Goal: Task Accomplishment & Management: Complete application form

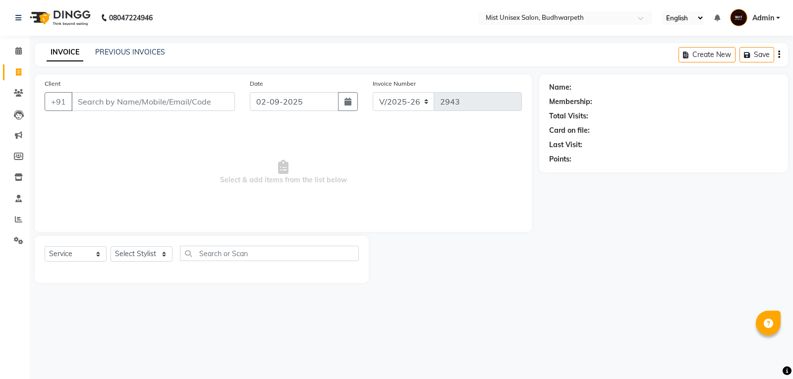
select select "5227"
select select "service"
select select "43912"
click at [110, 246] on select "Select Stylist Abhi Ram [PERSON_NAME] [PERSON_NAME] Lakshmi Madhu [PERSON_NAME]…" at bounding box center [141, 253] width 62 height 15
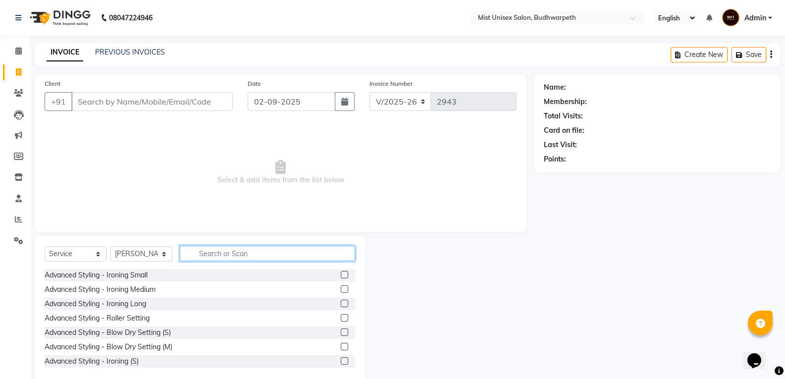
click at [213, 249] on input "text" at bounding box center [267, 253] width 175 height 15
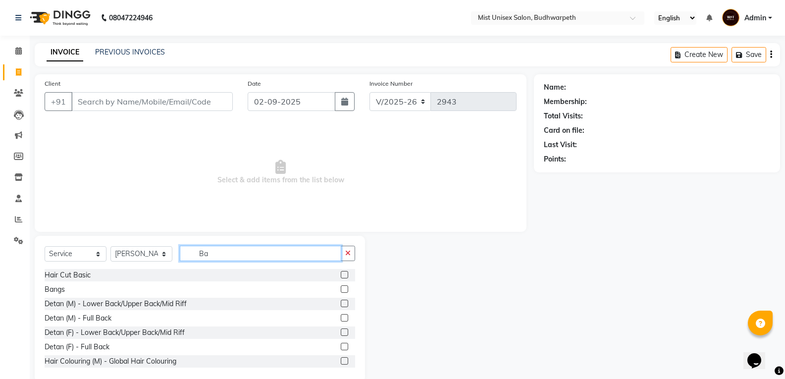
type input "B"
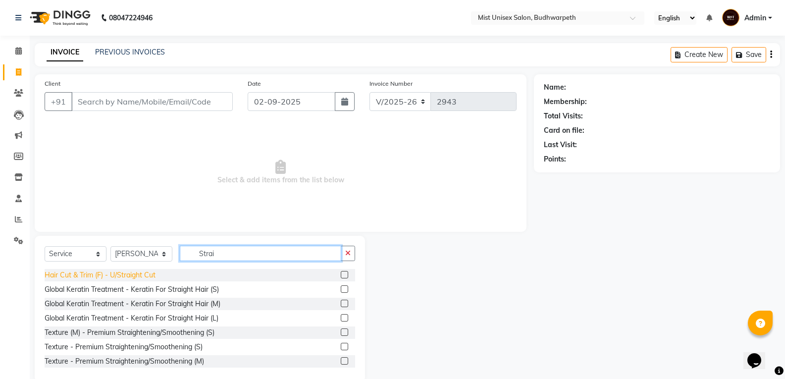
type input "Strai"
click at [132, 273] on div "Hair Cut & Trim (F) - U/Straight Cut" at bounding box center [100, 275] width 111 height 10
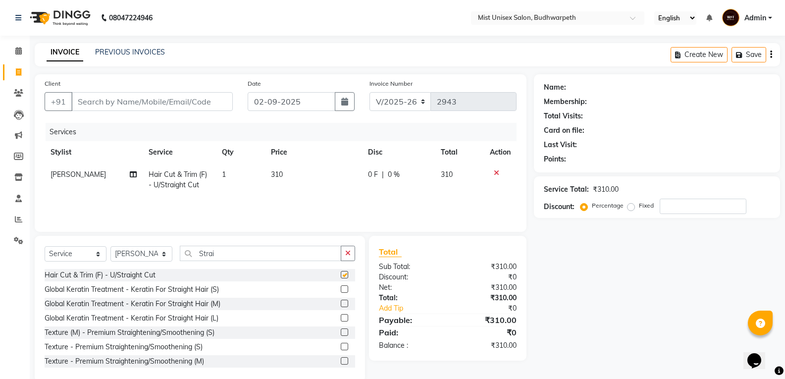
checkbox input "false"
click at [231, 181] on td "1" at bounding box center [240, 179] width 49 height 33
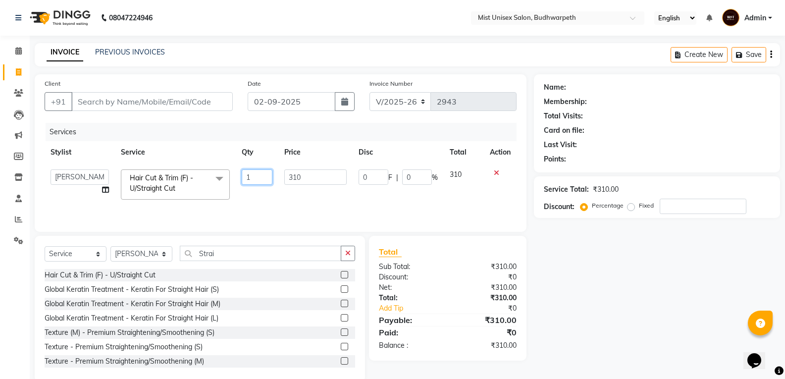
click at [253, 178] on input "1" at bounding box center [257, 176] width 31 height 15
type input "2"
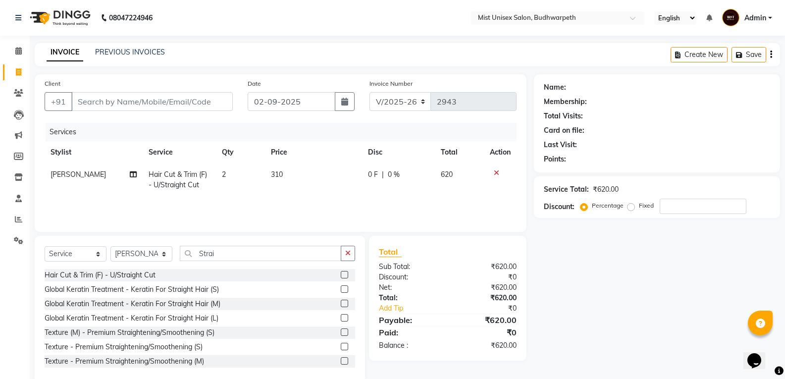
click at [248, 201] on div "Services Stylist Service Qty Price Disc Total Action Abhi Ram Hair Cut & Trim (…" at bounding box center [281, 172] width 472 height 99
click at [343, 253] on button "button" at bounding box center [348, 253] width 14 height 15
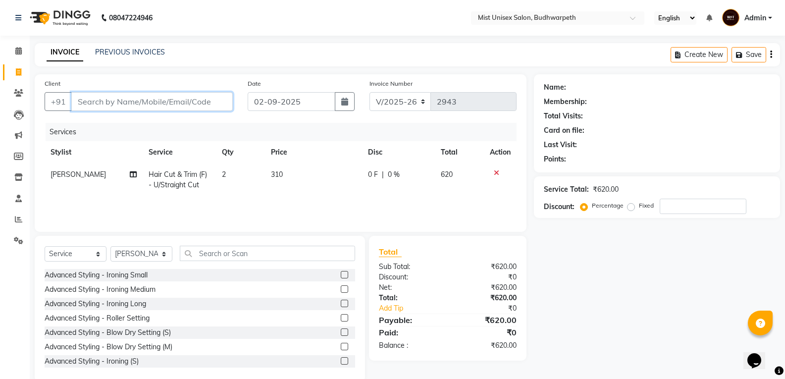
click at [144, 107] on input "Client" at bounding box center [151, 101] width 161 height 19
type input "8"
type input "0"
type input "8309815305"
click at [206, 103] on span "Add Client" at bounding box center [207, 102] width 39 height 10
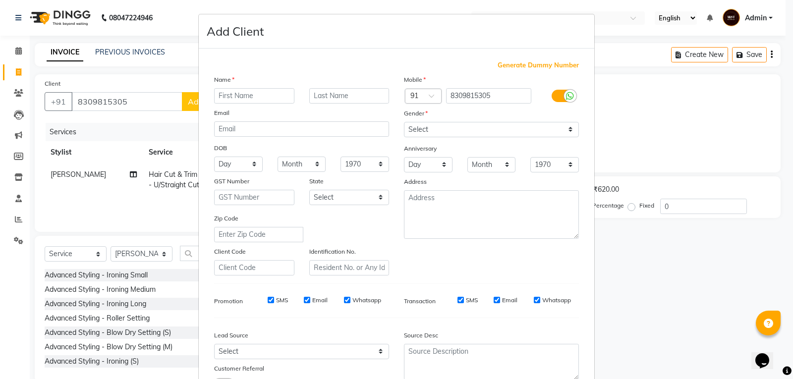
click at [227, 96] on input "text" at bounding box center [254, 95] width 80 height 15
type input "[PERSON_NAME]"
click at [422, 130] on select "Select [DEMOGRAPHIC_DATA] [DEMOGRAPHIC_DATA] Other Prefer Not To Say" at bounding box center [491, 129] width 175 height 15
select select "[DEMOGRAPHIC_DATA]"
click at [404, 122] on select "Select [DEMOGRAPHIC_DATA] [DEMOGRAPHIC_DATA] Other Prefer Not To Say" at bounding box center [491, 129] width 175 height 15
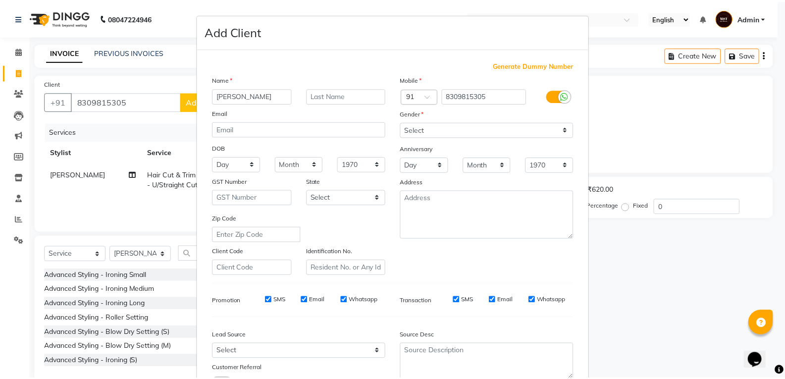
scroll to position [78, 0]
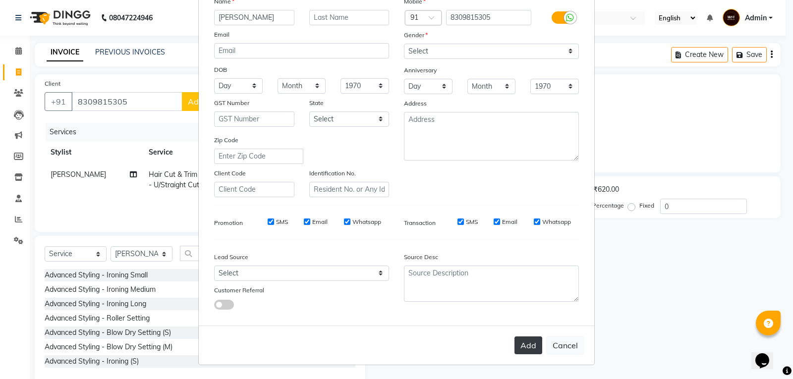
click at [521, 345] on button "Add" at bounding box center [528, 345] width 28 height 18
select select
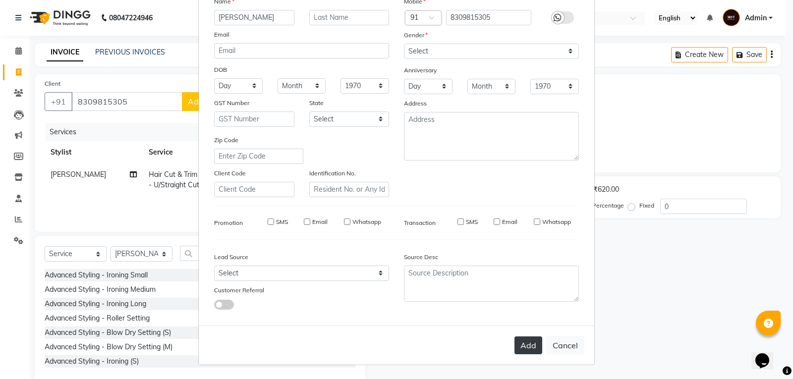
select select
checkbox input "false"
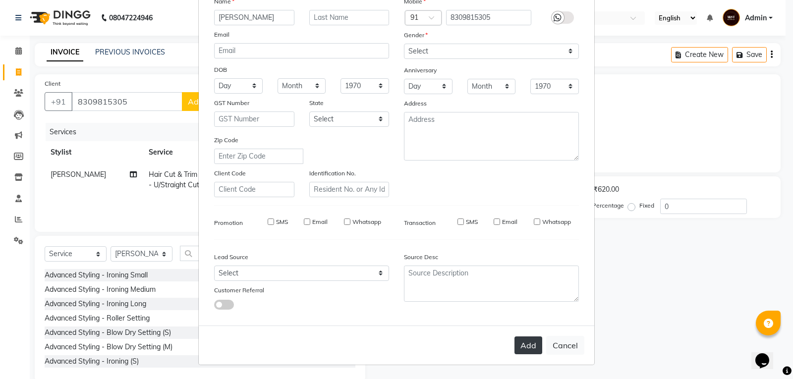
checkbox input "false"
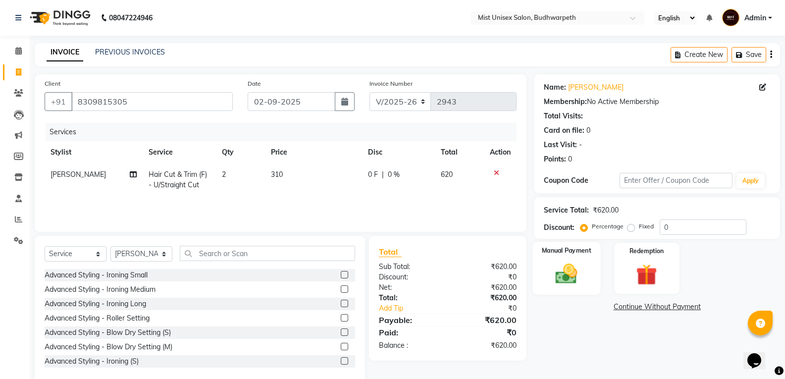
click at [569, 272] on img at bounding box center [566, 273] width 35 height 25
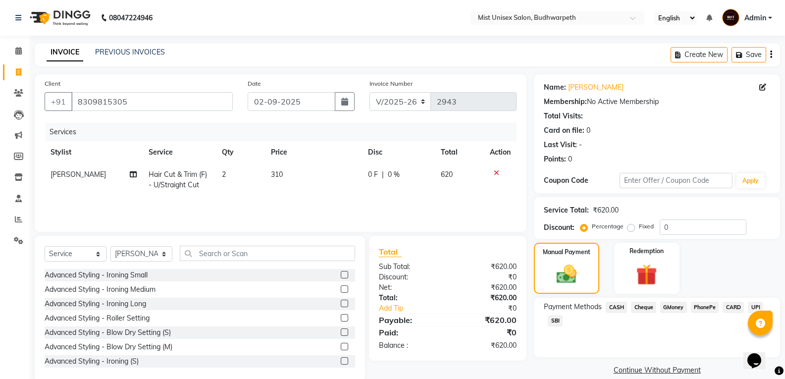
scroll to position [18, 0]
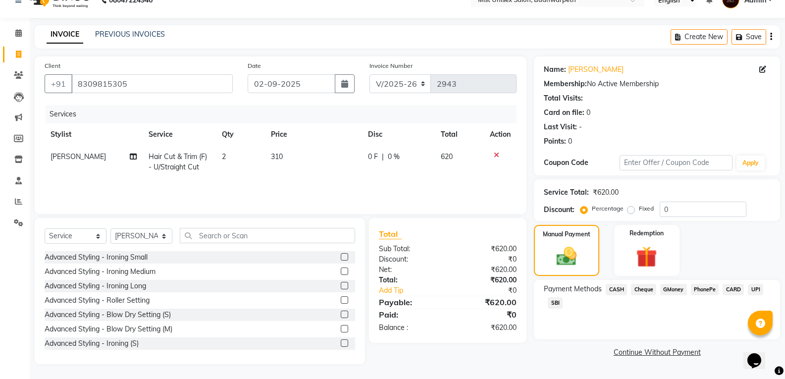
click at [555, 302] on span "SBI" at bounding box center [555, 302] width 15 height 11
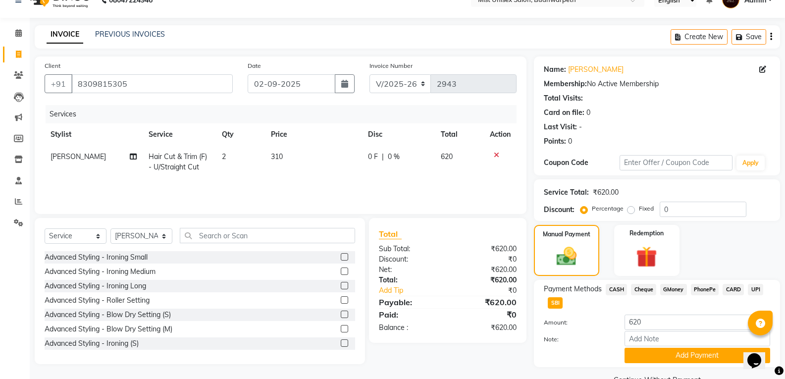
scroll to position [41, 0]
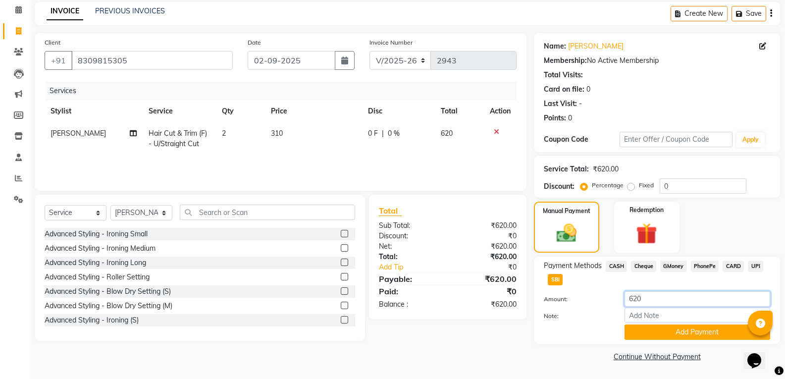
click at [654, 300] on input "620" at bounding box center [698, 298] width 146 height 15
type input "6"
type input "850"
click at [155, 215] on select "Select Stylist Abhi Ram [PERSON_NAME] [PERSON_NAME] Lakshmi Madhu [PERSON_NAME]…" at bounding box center [141, 212] width 62 height 15
select select "84142"
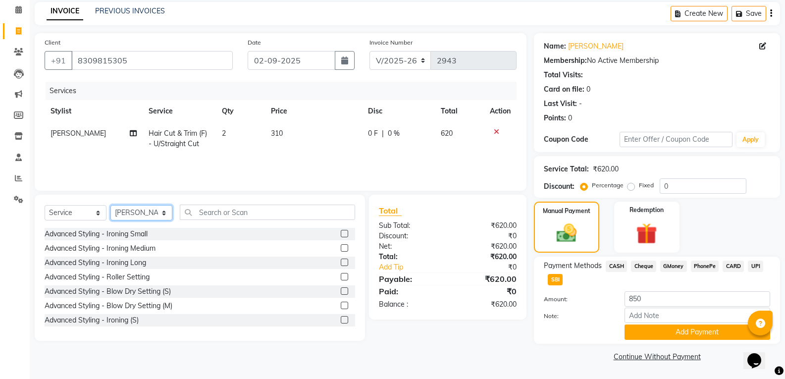
click at [110, 205] on select "Select Stylist Abhi Ram [PERSON_NAME] [PERSON_NAME] Lakshmi Madhu [PERSON_NAME]…" at bounding box center [141, 212] width 62 height 15
click at [207, 212] on input "text" at bounding box center [267, 212] width 175 height 15
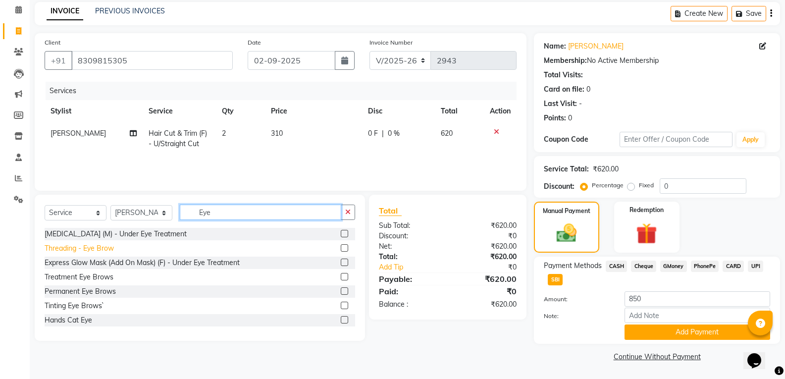
type input "Eye"
click at [102, 250] on div "Threading - Eye Brow" at bounding box center [79, 248] width 69 height 10
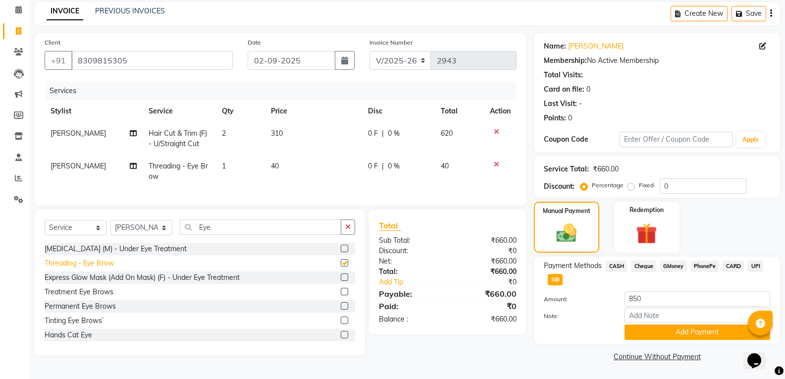
checkbox input "false"
click at [280, 167] on td "40" at bounding box center [313, 171] width 97 height 33
select select "84142"
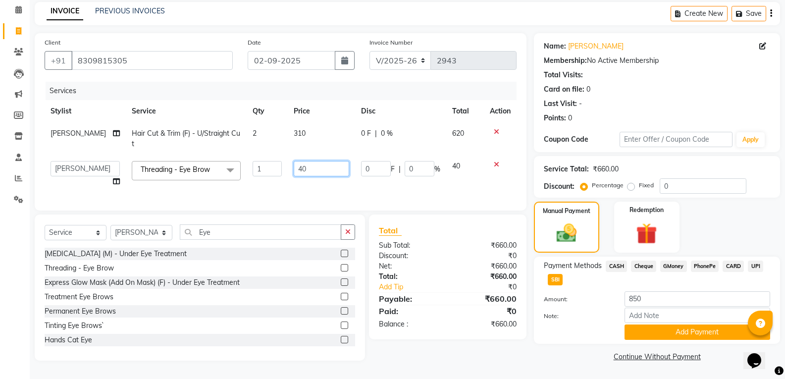
click at [294, 166] on input "40" at bounding box center [321, 168] width 55 height 15
type input "50"
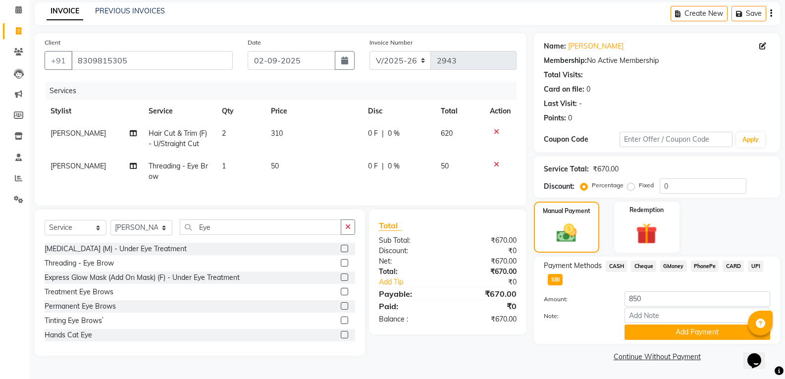
click at [295, 193] on div "Services Stylist Service Qty Price Disc Total Action Abhi Ram Hair Cut & Trim (…" at bounding box center [281, 139] width 472 height 114
drag, startPoint x: 160, startPoint y: 236, endPoint x: 154, endPoint y: 228, distance: 9.6
click at [160, 235] on select "Select Stylist Abhi Ram [PERSON_NAME] [PERSON_NAME] Lakshmi Madhu [PERSON_NAME]…" at bounding box center [141, 227] width 62 height 15
select select "43912"
click at [110, 227] on select "Select Stylist Abhi Ram [PERSON_NAME] [PERSON_NAME] Lakshmi Madhu [PERSON_NAME]…" at bounding box center [141, 227] width 62 height 15
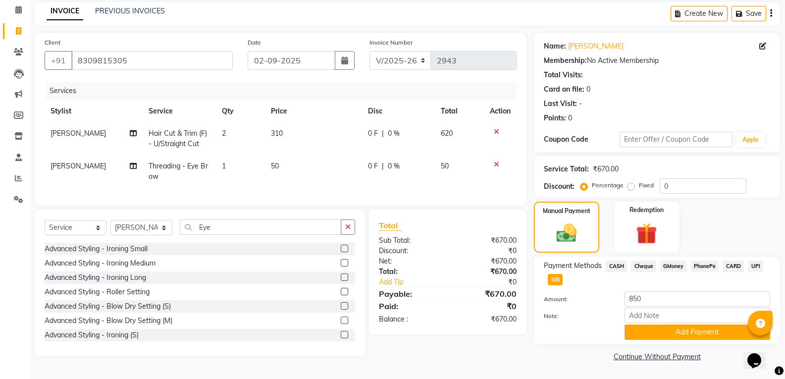
click at [344, 232] on button "button" at bounding box center [348, 226] width 14 height 15
click at [283, 233] on input "text" at bounding box center [267, 226] width 175 height 15
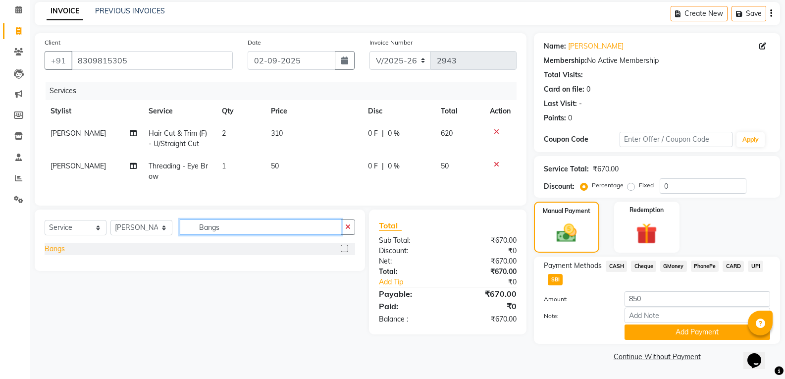
type input "Bangs"
click at [62, 254] on div "Bangs" at bounding box center [55, 249] width 20 height 10
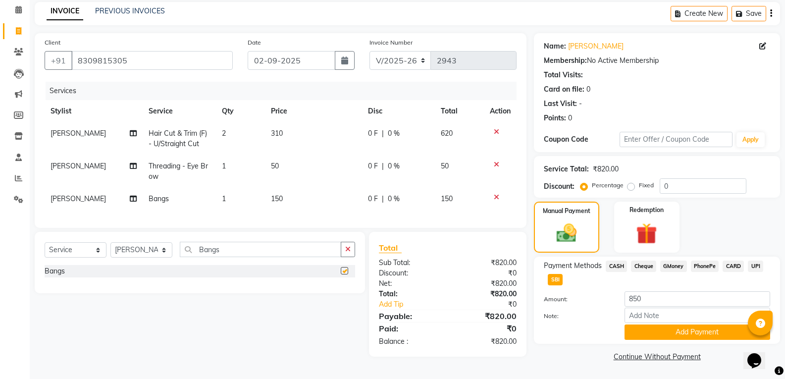
checkbox input "false"
click at [285, 195] on td "150" at bounding box center [313, 199] width 97 height 22
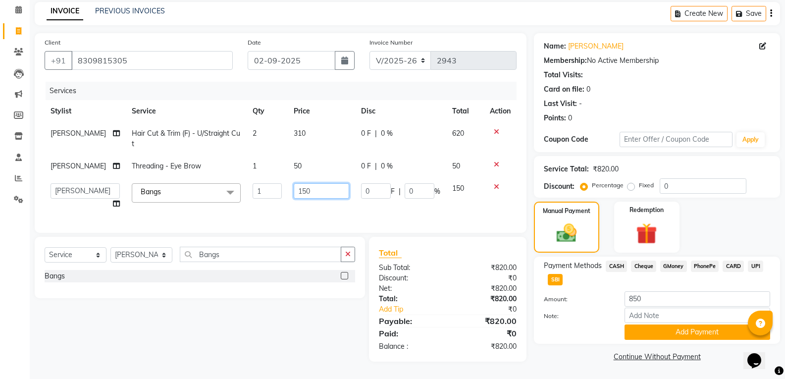
click at [297, 192] on input "150" at bounding box center [321, 190] width 55 height 15
type input "180"
click at [301, 218] on div "Services Stylist Service Qty Price Disc Total Action Abhi Ram Hair Cut & Trim (…" at bounding box center [281, 152] width 472 height 141
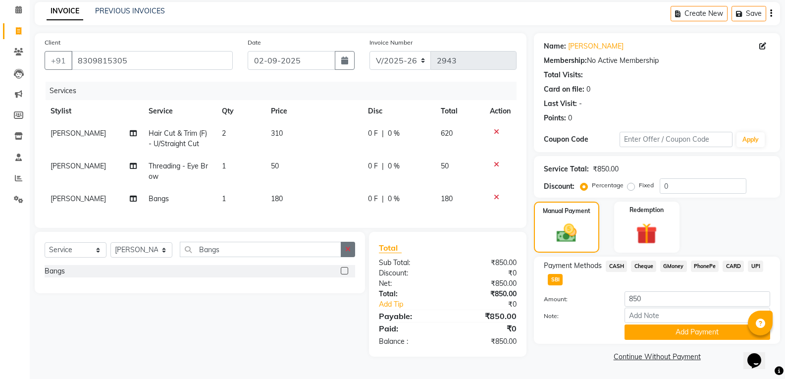
click at [347, 253] on icon "button" at bounding box center [347, 249] width 5 height 7
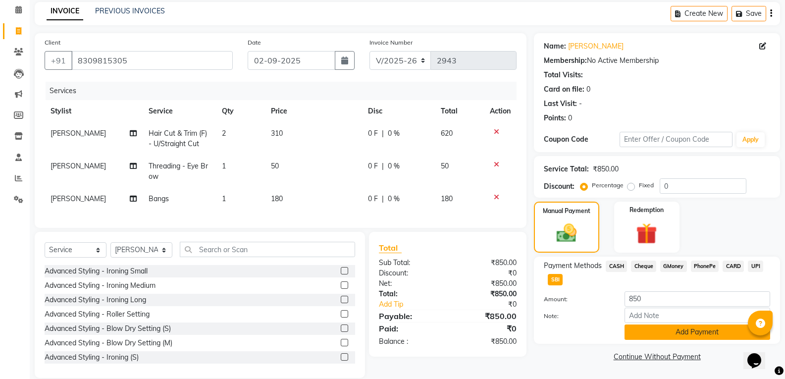
click at [648, 329] on button "Add Payment" at bounding box center [698, 331] width 146 height 15
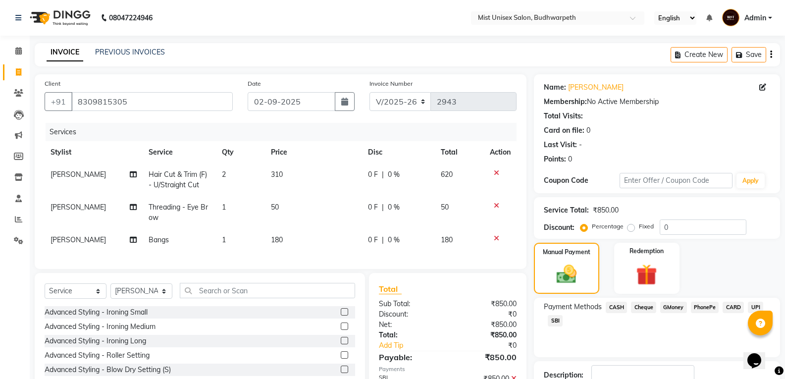
scroll to position [69, 0]
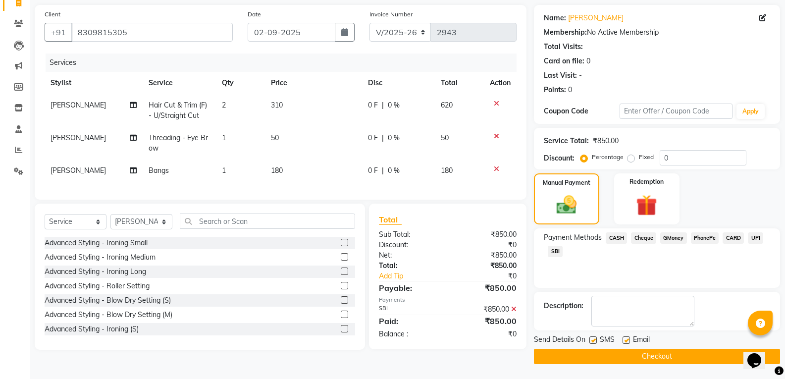
click at [589, 366] on main "INVOICE PREVIOUS INVOICES Create New Save Client [PHONE_NUMBER] Date [DATE] Inv…" at bounding box center [407, 176] width 755 height 405
click at [598, 355] on button "Checkout" at bounding box center [657, 356] width 246 height 15
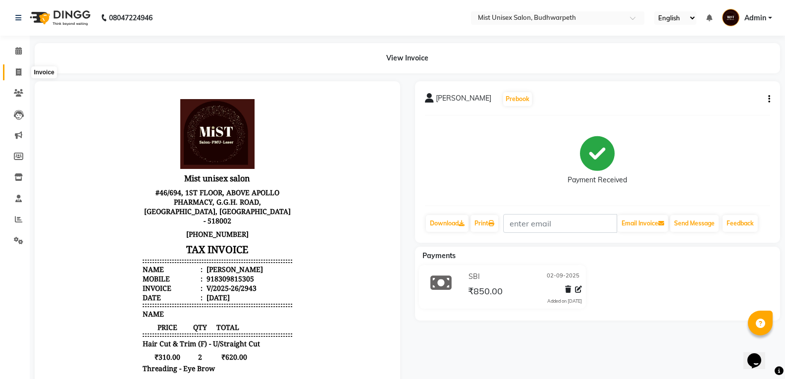
click at [21, 71] on icon at bounding box center [18, 71] width 5 height 7
select select "service"
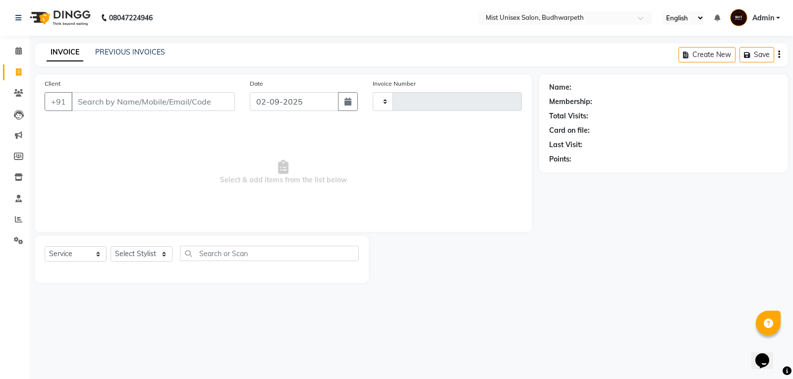
type input "2944"
select select "5227"
click at [125, 104] on input "Client" at bounding box center [152, 101] width 163 height 19
type input "8148983963"
click at [210, 108] on button "Add Client" at bounding box center [209, 101] width 51 height 19
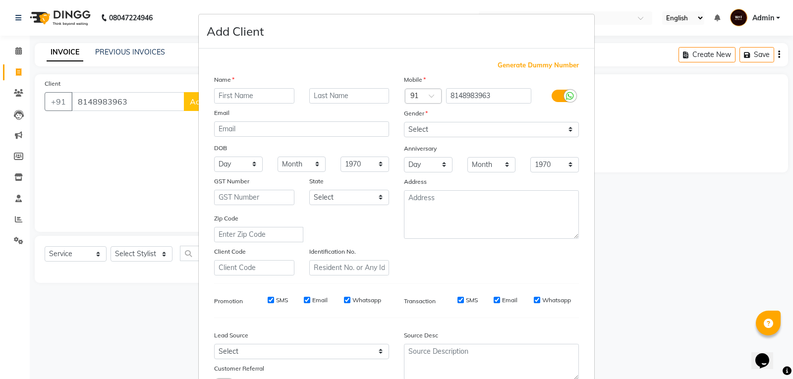
click at [218, 98] on input "text" at bounding box center [254, 95] width 80 height 15
type input "[PERSON_NAME]"
click at [434, 131] on select "Select [DEMOGRAPHIC_DATA] [DEMOGRAPHIC_DATA] Other Prefer Not To Say" at bounding box center [491, 129] width 175 height 15
select select "[DEMOGRAPHIC_DATA]"
click at [404, 122] on select "Select [DEMOGRAPHIC_DATA] [DEMOGRAPHIC_DATA] Other Prefer Not To Say" at bounding box center [491, 129] width 175 height 15
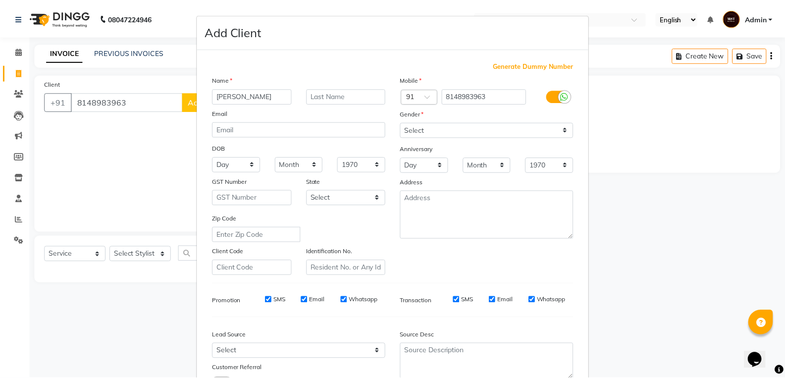
scroll to position [78, 0]
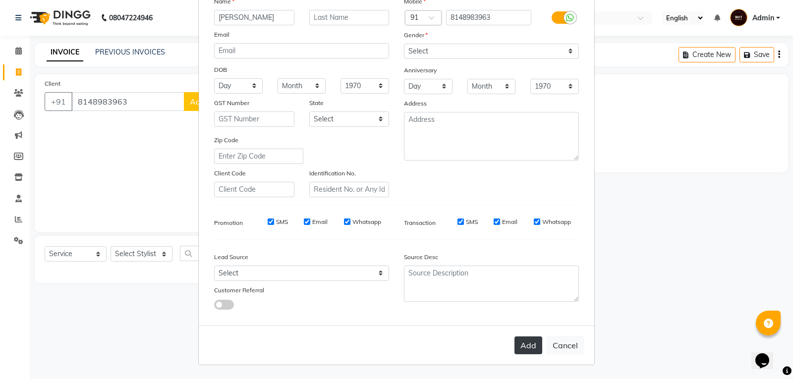
click at [528, 347] on button "Add" at bounding box center [528, 345] width 28 height 18
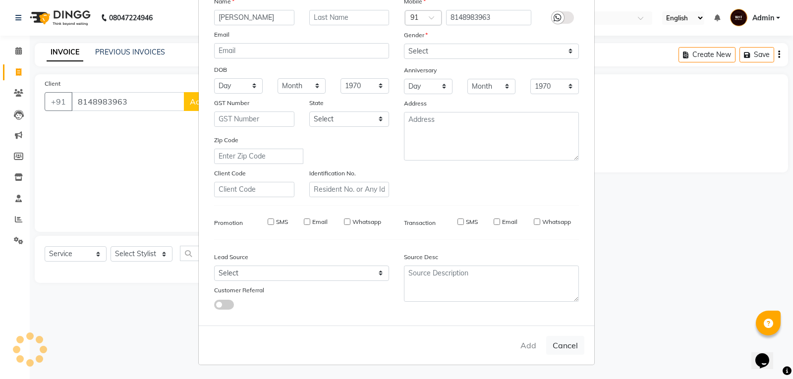
select select
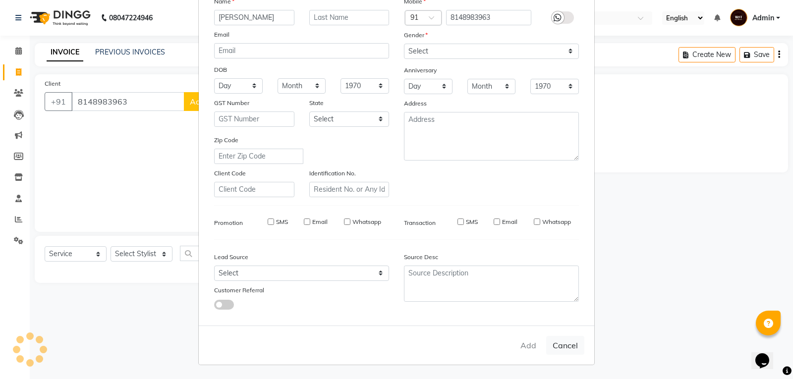
select select
checkbox input "false"
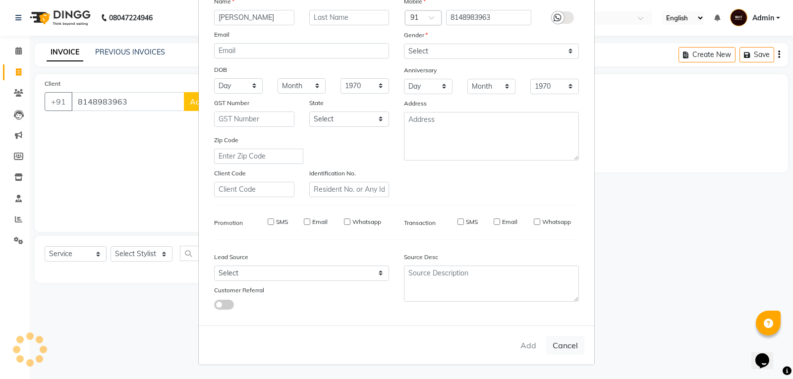
checkbox input "false"
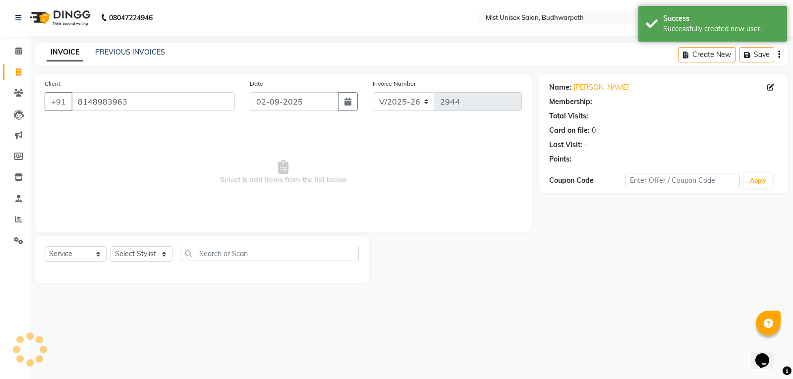
click at [138, 254] on ngb-modal-window "Add Client Generate Dummy Number Name Email DOB Day 01 02 03 04 05 06 07 08 09 …" at bounding box center [396, 189] width 793 height 379
click at [138, 254] on select "Select Stylist Abhi Ram [PERSON_NAME] [PERSON_NAME] Lakshmi Madhu [PERSON_NAME]…" at bounding box center [141, 253] width 62 height 15
select select "35495"
click at [110, 246] on select "Select Stylist Abhi Ram [PERSON_NAME] [PERSON_NAME] Lakshmi Madhu [PERSON_NAME]…" at bounding box center [141, 253] width 62 height 15
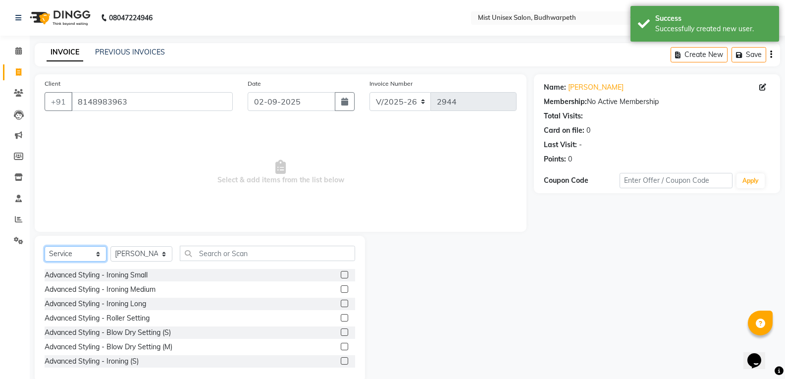
drag, startPoint x: 88, startPoint y: 254, endPoint x: 85, endPoint y: 261, distance: 7.4
click at [88, 256] on select "Select Service Product Membership Package Voucher Prepaid Gift Card" at bounding box center [76, 253] width 62 height 15
select select "product"
click at [45, 246] on select "Select Service Product Membership Package Voucher Prepaid Gift Card" at bounding box center [76, 253] width 62 height 15
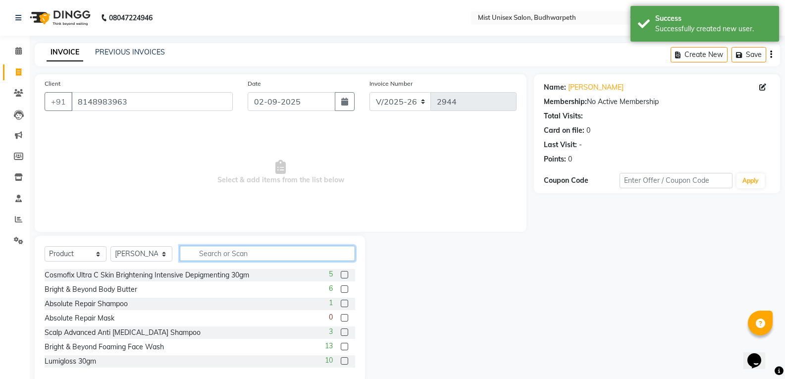
click at [216, 251] on input "text" at bounding box center [267, 253] width 175 height 15
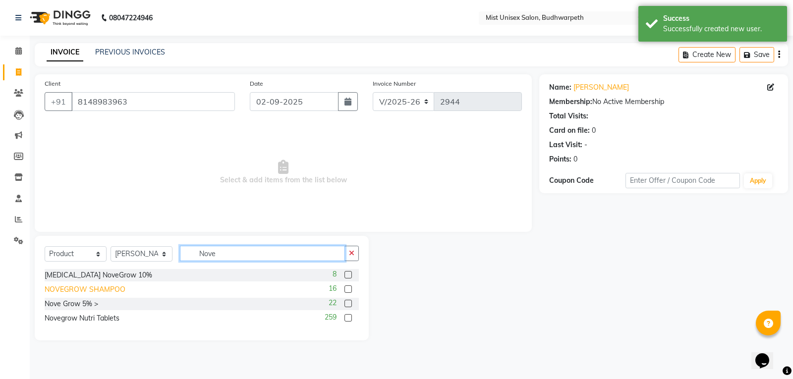
type input "Nove"
click at [107, 291] on div "NOVEGROW SHAMPOO" at bounding box center [85, 289] width 81 height 10
checkbox input "false"
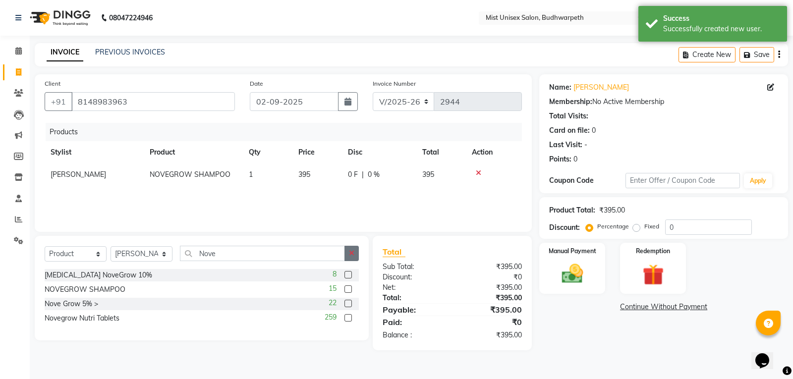
click at [349, 256] on icon "button" at bounding box center [351, 253] width 5 height 7
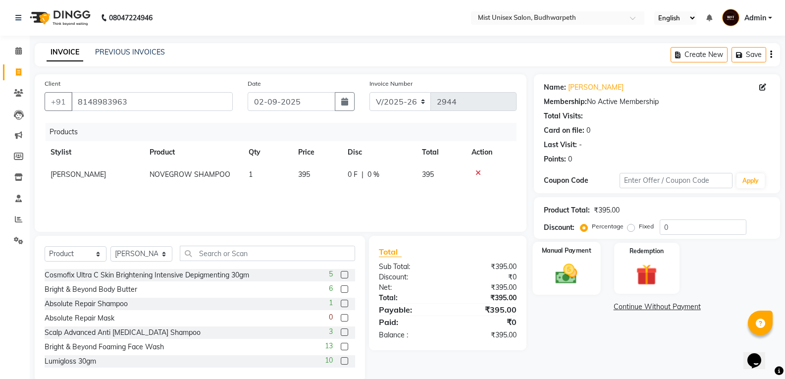
click at [570, 272] on img at bounding box center [566, 273] width 35 height 25
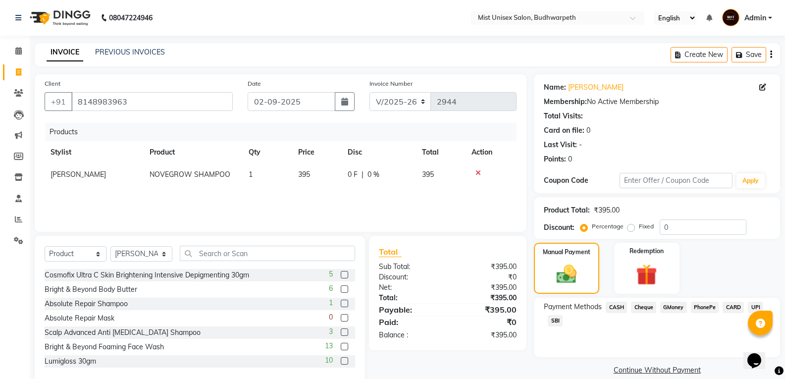
click at [710, 304] on span "PhonePe" at bounding box center [705, 307] width 28 height 11
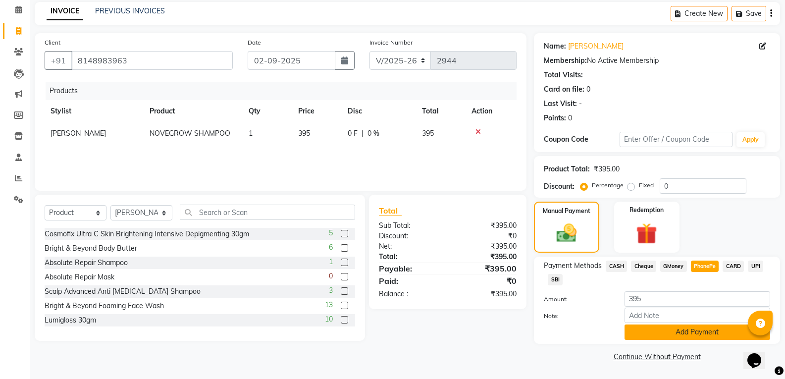
click at [693, 332] on button "Add Payment" at bounding box center [698, 331] width 146 height 15
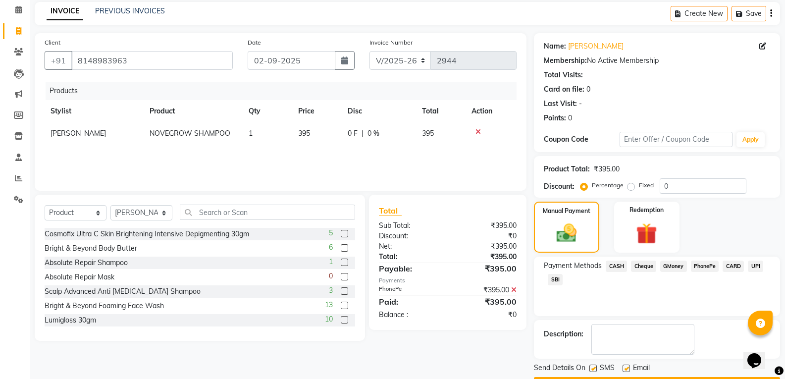
scroll to position [69, 0]
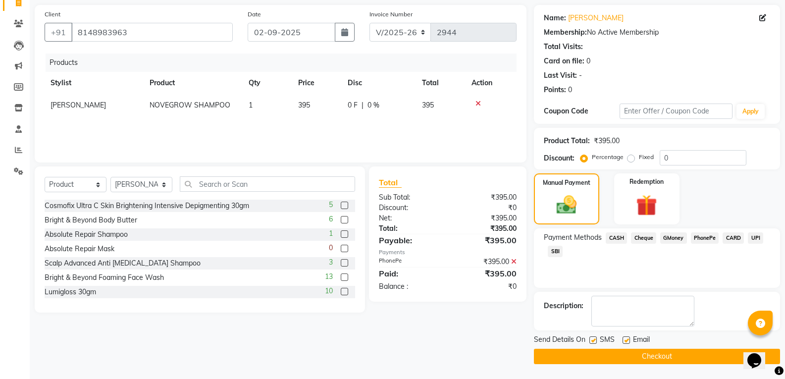
click at [672, 354] on button "Checkout" at bounding box center [657, 356] width 246 height 15
